Goal: Find specific page/section

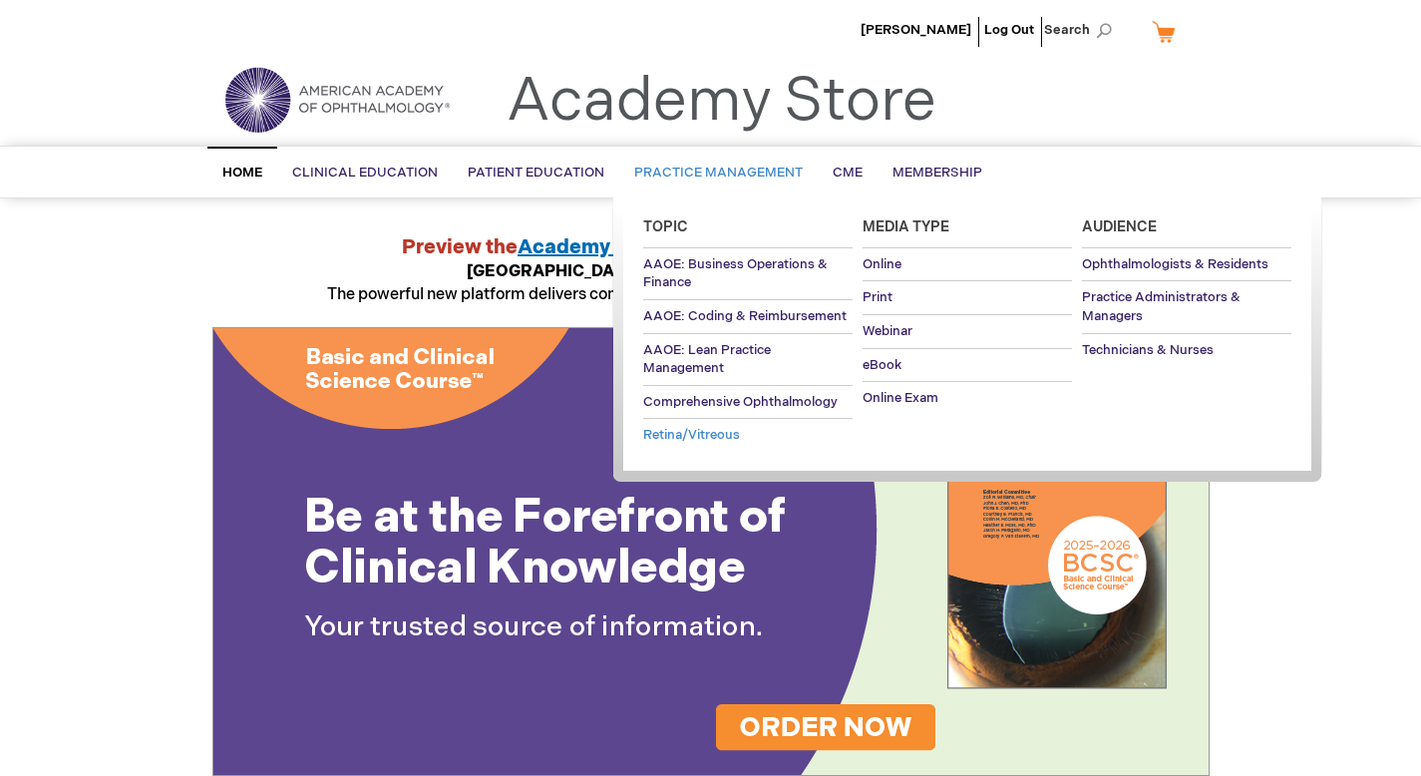
click at [695, 432] on span "Retina/Vitreous" at bounding box center [691, 435] width 97 height 16
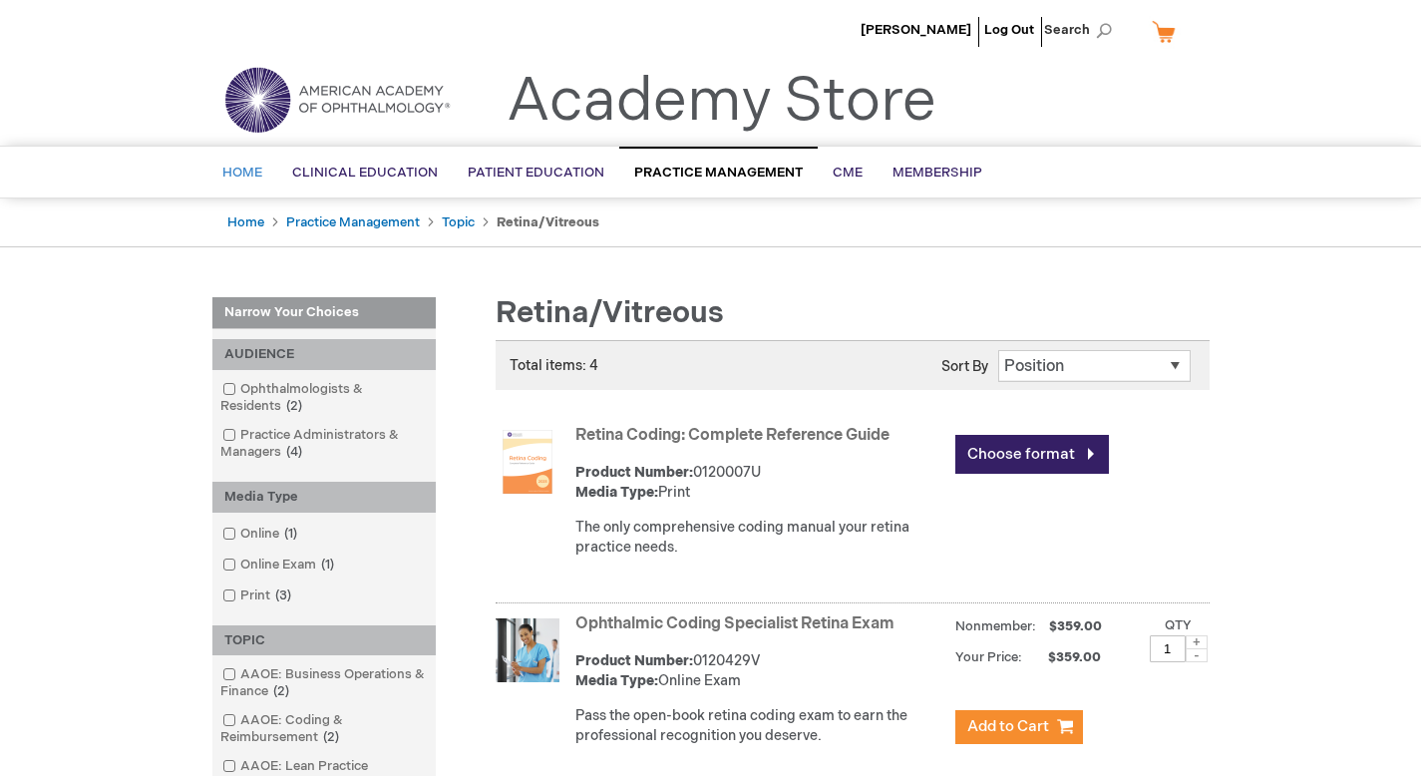
click at [247, 179] on span "Home" at bounding box center [242, 173] width 40 height 16
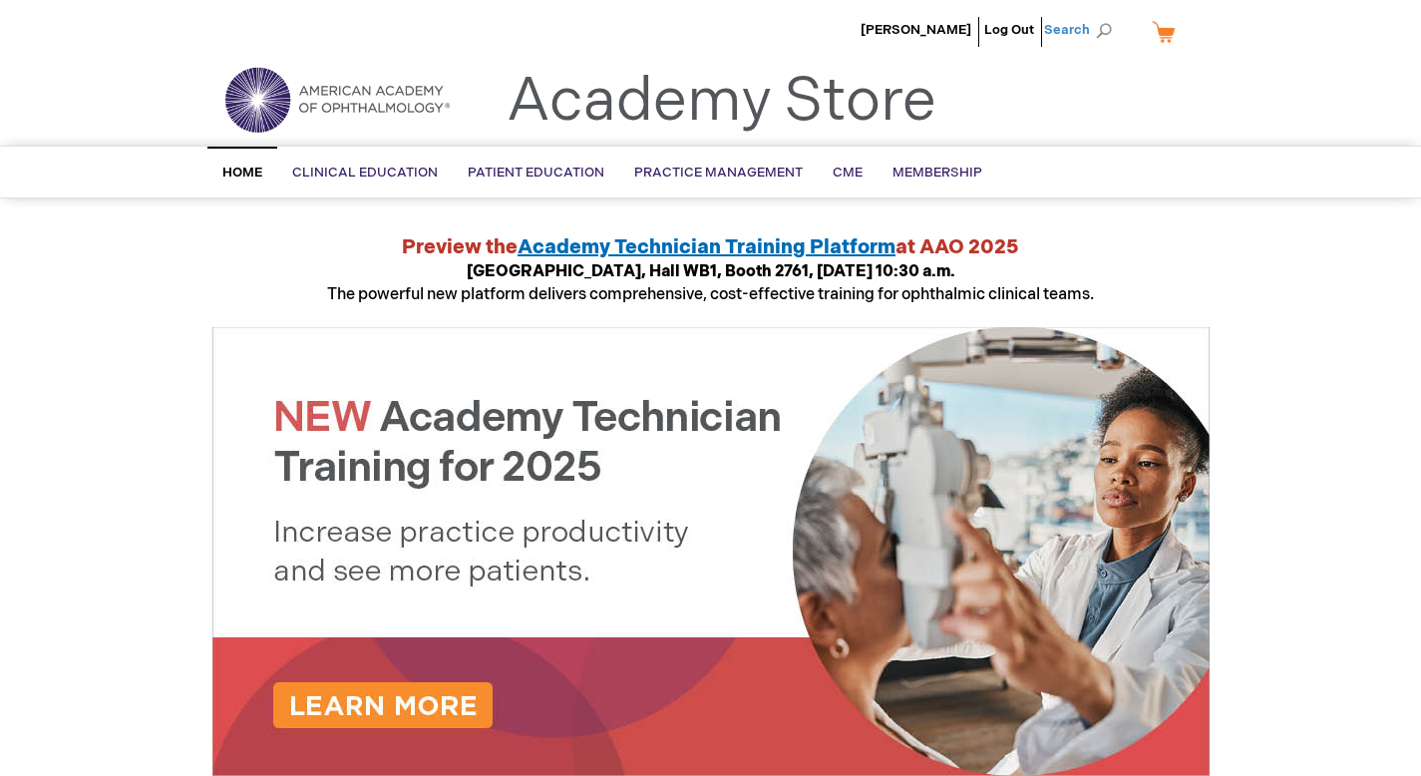
click at [1078, 30] on span "Search" at bounding box center [1082, 30] width 76 height 40
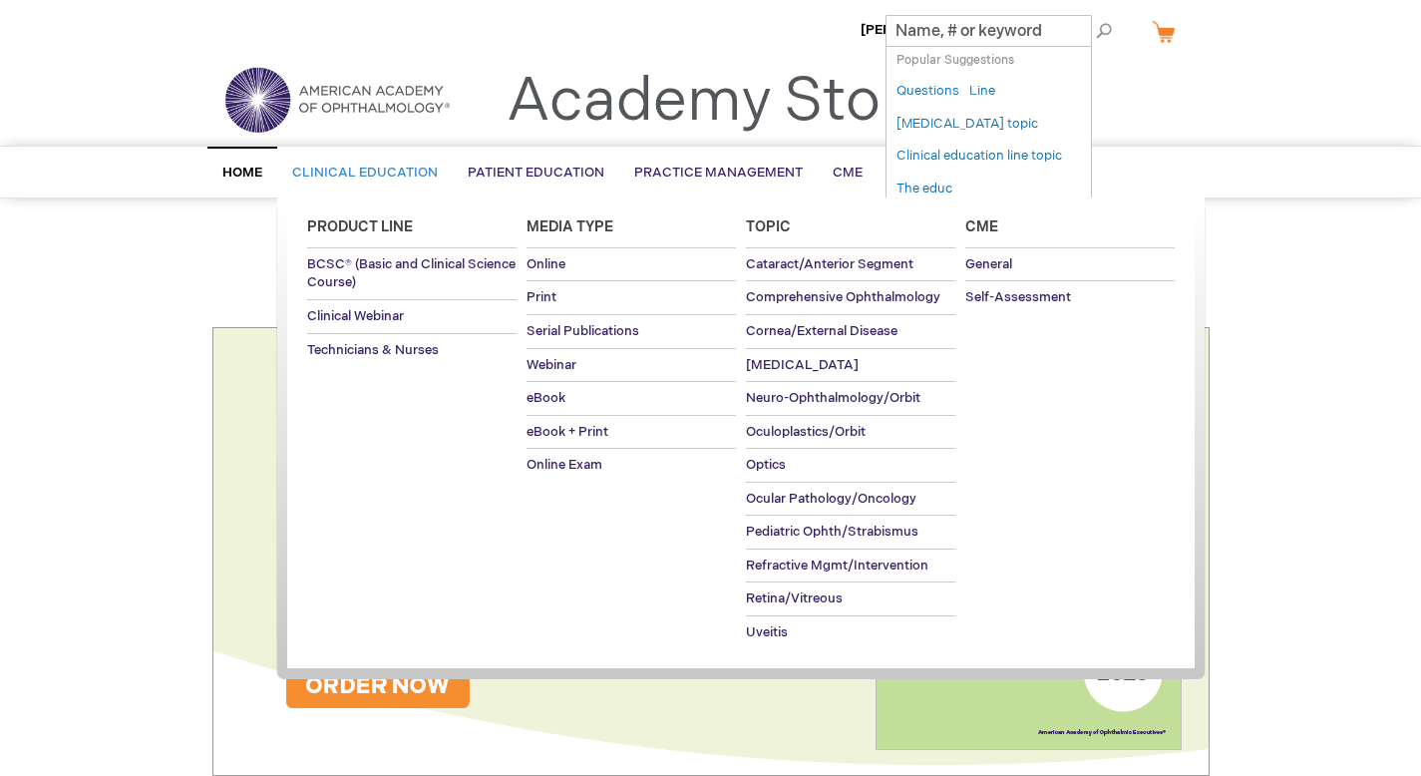
click at [384, 177] on span "Clinical Education" at bounding box center [365, 173] width 146 height 16
